Goal: Information Seeking & Learning: Learn about a topic

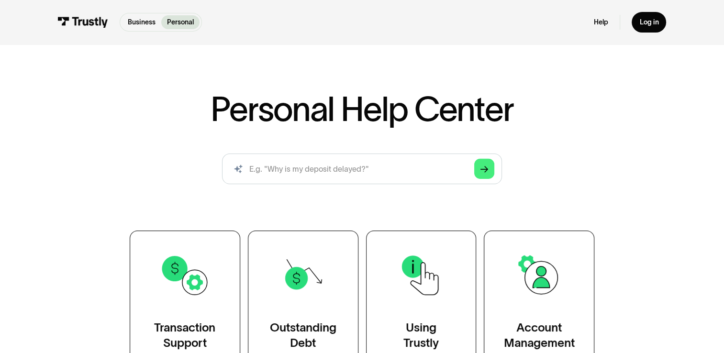
scroll to position [89, 0]
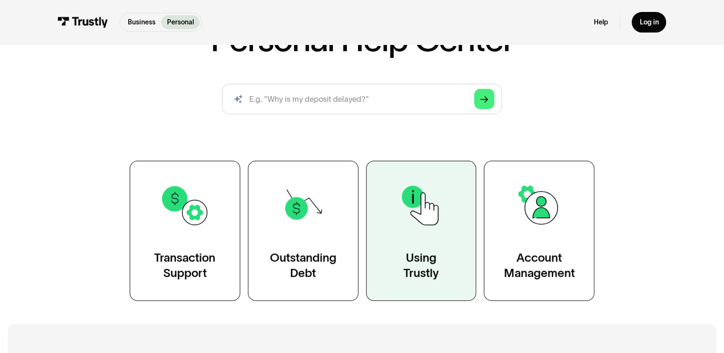
click at [444, 248] on link "Using Trustly" at bounding box center [421, 231] width 111 height 140
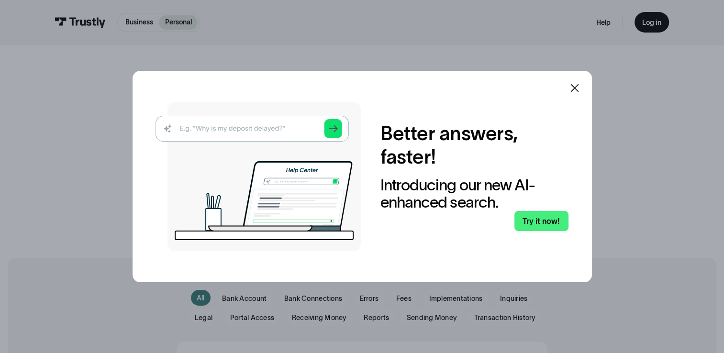
click at [574, 89] on icon at bounding box center [574, 87] width 11 height 11
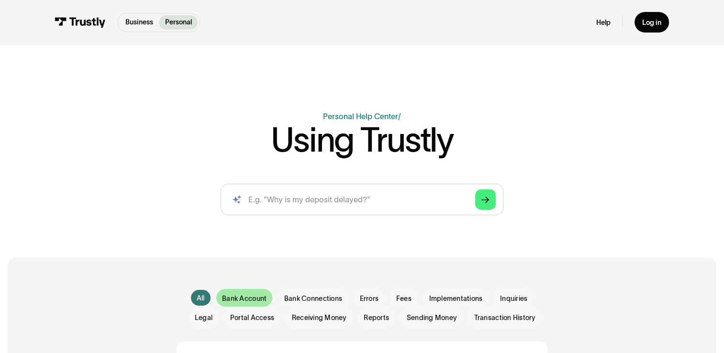
click at [239, 301] on span "Bank Account" at bounding box center [244, 299] width 45 height 10
click at [240, 300] on span "Bank Account" at bounding box center [244, 299] width 45 height 10
click at [244, 302] on span "Bank Account" at bounding box center [244, 299] width 45 height 10
drag, startPoint x: 244, startPoint y: 302, endPoint x: 493, endPoint y: 237, distance: 257.5
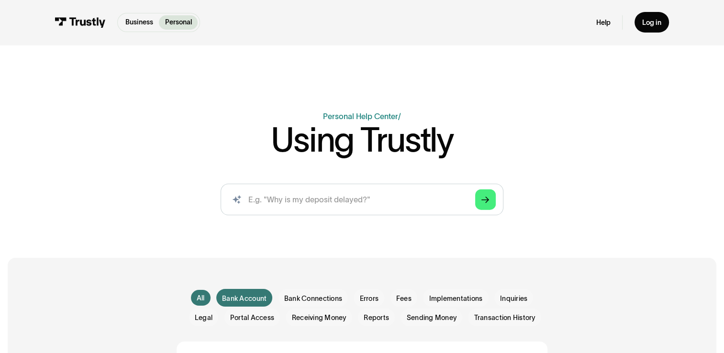
click at [493, 237] on div "Business Help Center Personal Help Center / Using Trustly AI-powered search ( 1…" at bounding box center [362, 125] width 724 height 251
click at [433, 322] on span "Sending Money" at bounding box center [432, 318] width 50 height 10
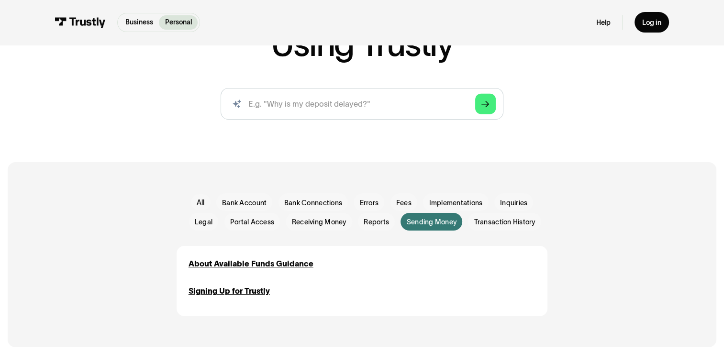
scroll to position [115, 0]
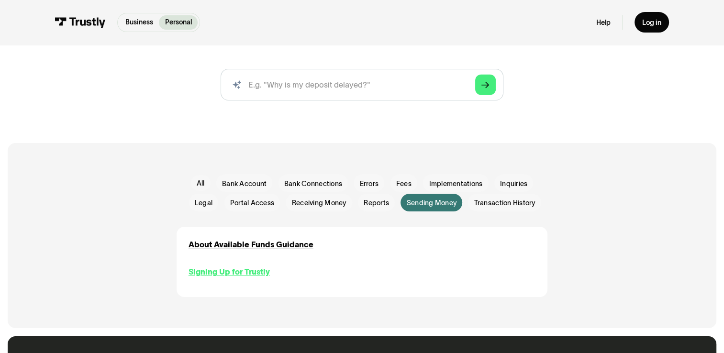
click at [264, 278] on div "Signing Up for Trustly" at bounding box center [229, 271] width 81 height 11
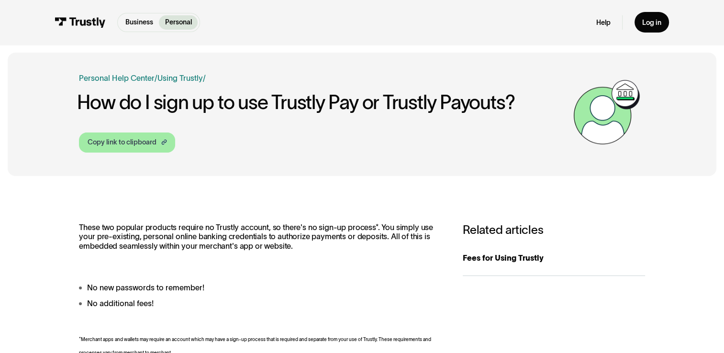
click at [148, 141] on div "Copy link to clipboard" at bounding box center [122, 142] width 69 height 10
click at [148, 148] on link "Copy link to clipboard" at bounding box center [127, 143] width 96 height 20
click at [179, 74] on link "Using Trustly" at bounding box center [179, 78] width 45 height 9
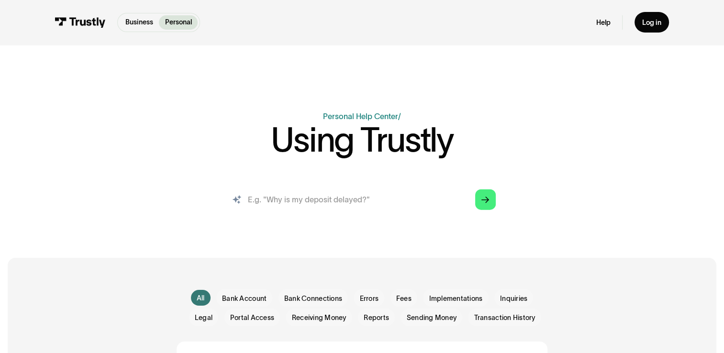
click at [429, 199] on input "search" at bounding box center [362, 199] width 283 height 31
click at [431, 315] on span "Sending Money" at bounding box center [432, 318] width 50 height 10
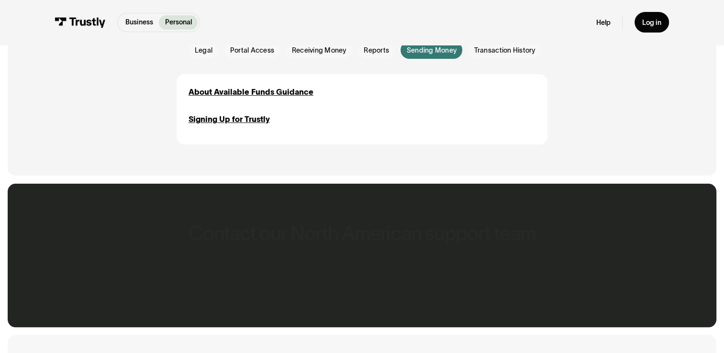
scroll to position [312, 0]
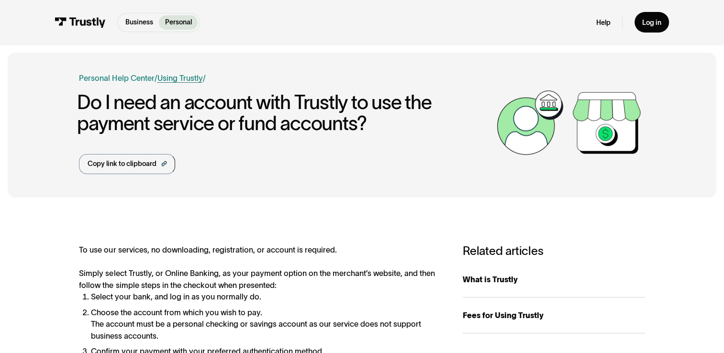
click at [189, 76] on link "Using Trustly" at bounding box center [179, 78] width 45 height 9
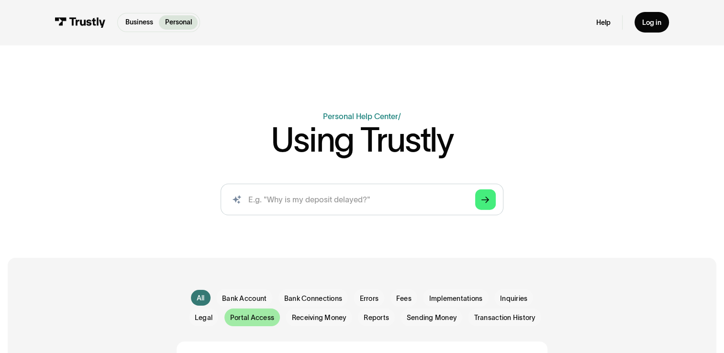
click at [262, 319] on span "Portal Access" at bounding box center [252, 318] width 44 height 10
click at [197, 299] on div "All" at bounding box center [201, 298] width 8 height 10
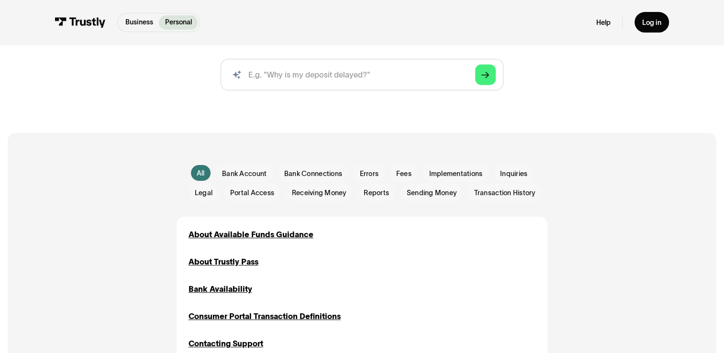
scroll to position [172, 0]
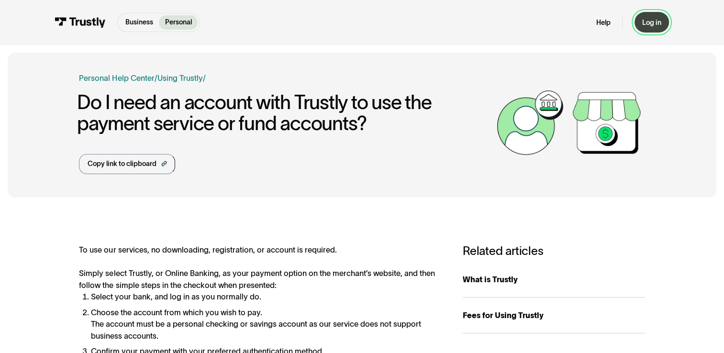
click at [645, 25] on div "Log in" at bounding box center [651, 22] width 19 height 9
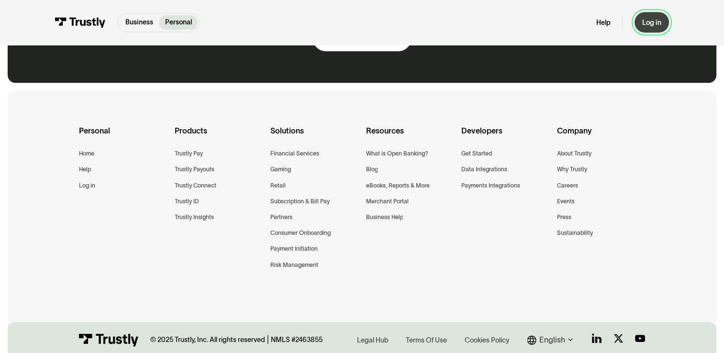
scroll to position [651, 0]
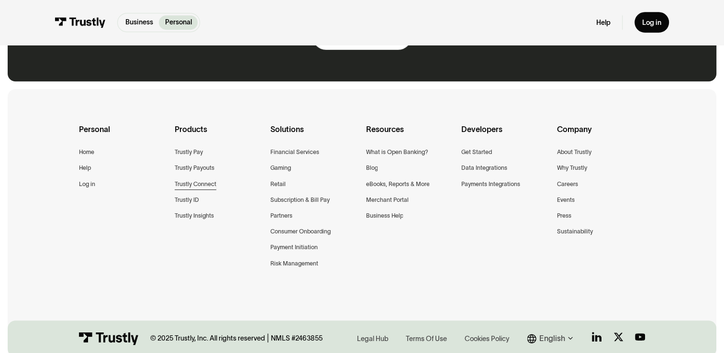
click at [207, 188] on div "Trustly Connect" at bounding box center [196, 184] width 42 height 10
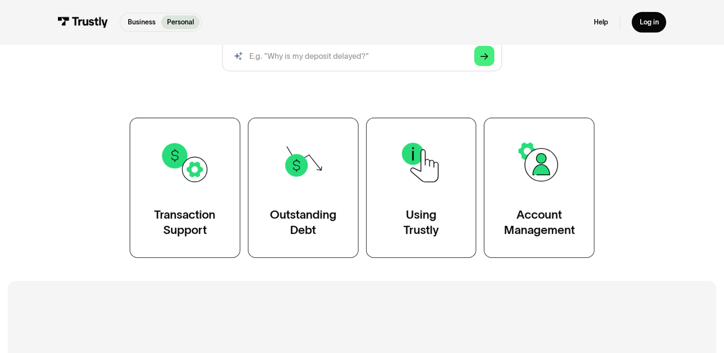
scroll to position [134, 0]
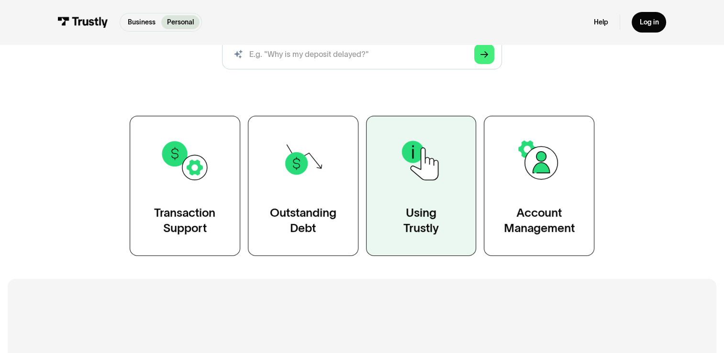
click at [439, 183] on img at bounding box center [421, 160] width 50 height 50
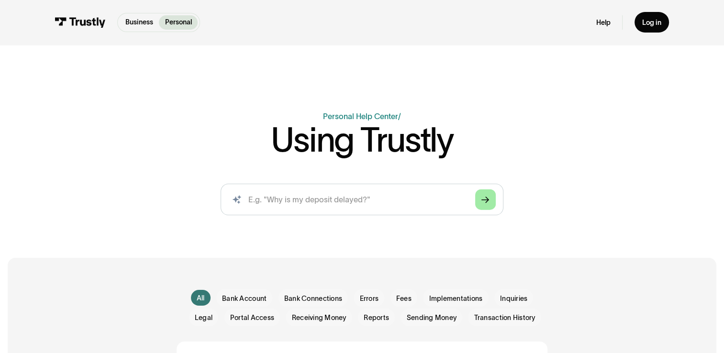
click at [482, 204] on icon "Arrow Right" at bounding box center [486, 200] width 8 height 8
click at [351, 201] on input "search" at bounding box center [362, 199] width 283 height 31
type input "send money"
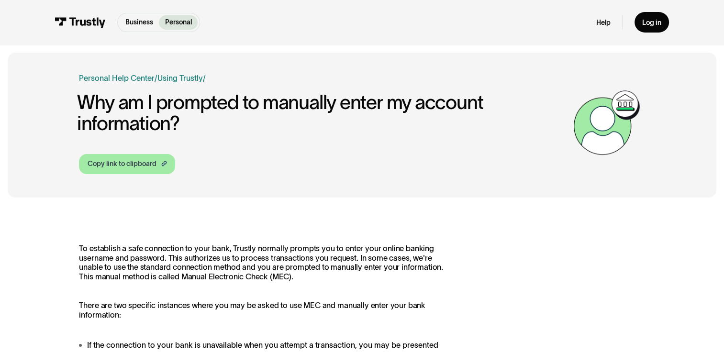
click at [137, 160] on div "Copy link to clipboard" at bounding box center [122, 164] width 69 height 10
click at [166, 162] on icon at bounding box center [164, 163] width 7 height 7
click at [144, 76] on link "Personal Help Center" at bounding box center [116, 77] width 75 height 11
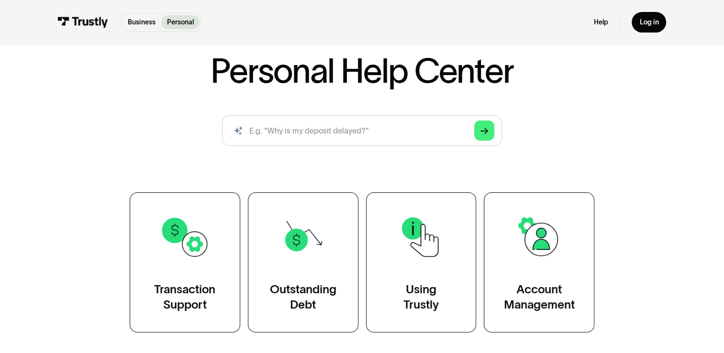
scroll to position [77, 0]
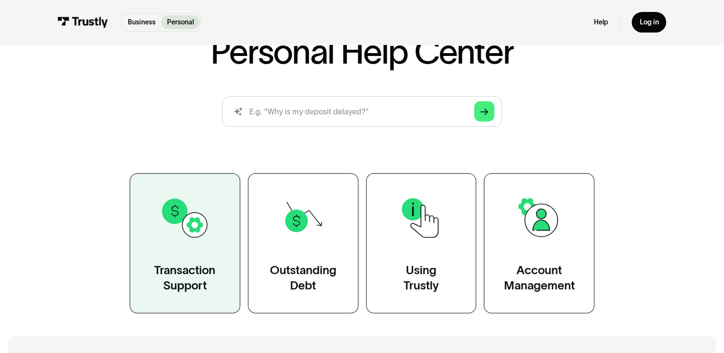
click at [182, 255] on link "Transaction Support" at bounding box center [185, 243] width 111 height 140
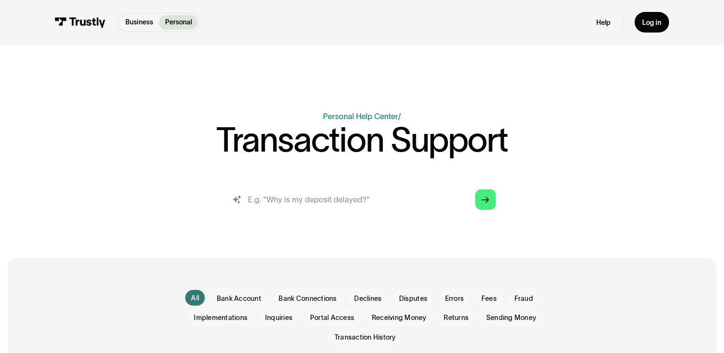
click at [297, 194] on input "search" at bounding box center [362, 199] width 283 height 31
type input "can i enter account numbers"
click at [490, 191] on link "Arrow Right" at bounding box center [485, 200] width 21 height 21
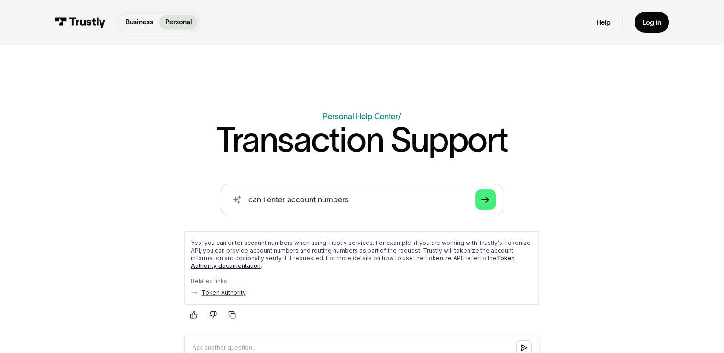
click at [482, 259] on link "Token Authority documentation" at bounding box center [353, 261] width 324 height 15
